Goal: Transaction & Acquisition: Purchase product/service

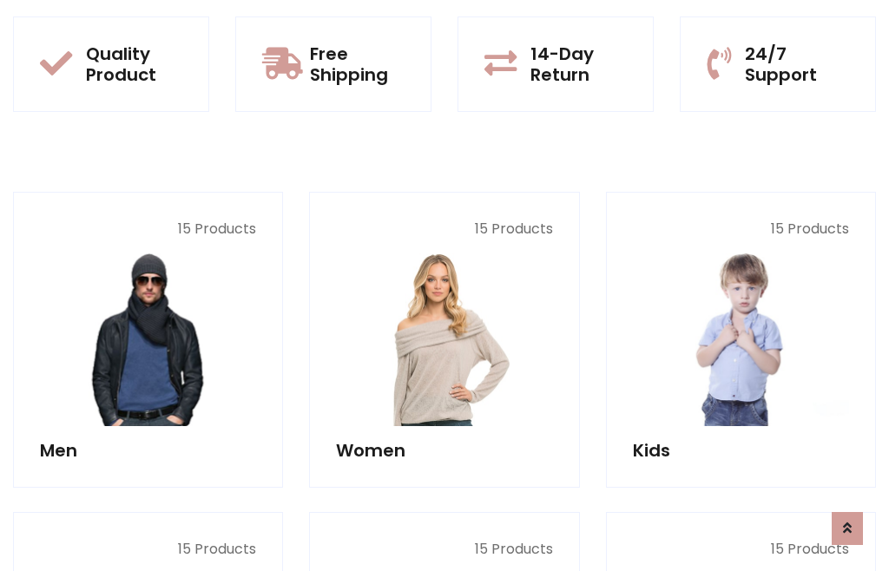
scroll to position [1414, 0]
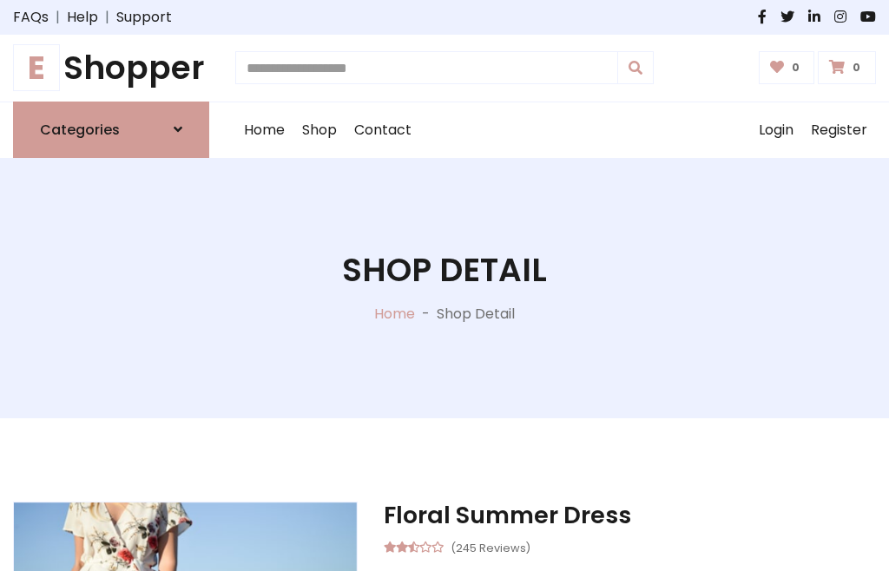
click at [111, 68] on h1 "E Shopper" at bounding box center [111, 68] width 196 height 39
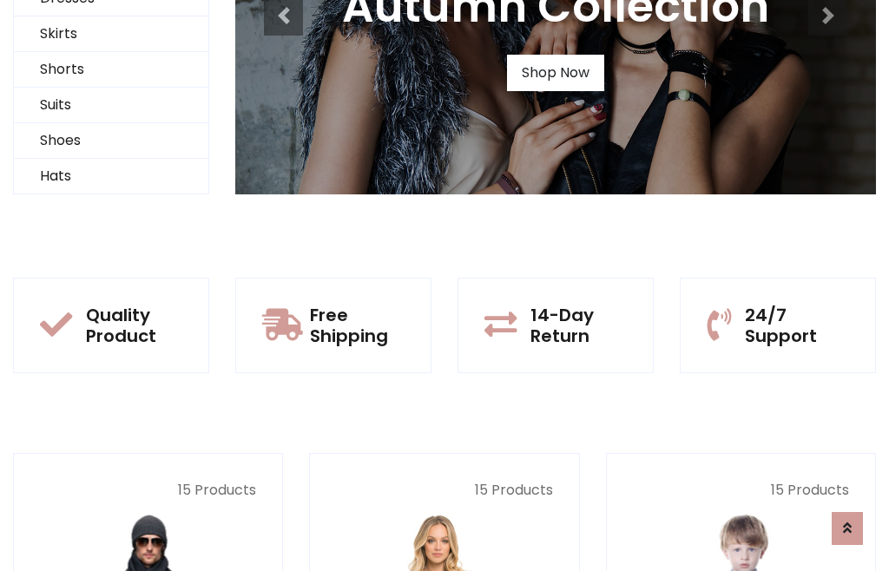
scroll to position [168, 0]
